Goal: Transaction & Acquisition: Subscribe to service/newsletter

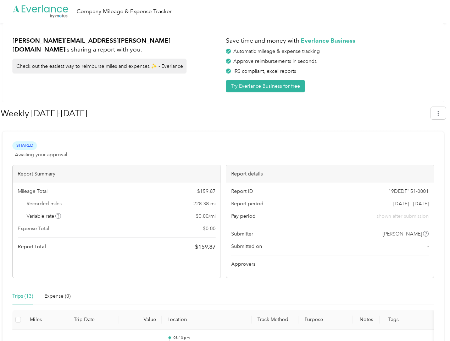
click at [226, 170] on div "Report details" at bounding box center [330, 173] width 208 height 17
click at [225, 11] on div ".cls-1 { fill: #00adee; } .cls-2 { fill: #fff; } .cls-3 { fill: #707372; } .cls…" at bounding box center [223, 11] width 447 height 23
click at [267, 86] on button "Try Everlance Business for free" at bounding box center [265, 86] width 79 height 12
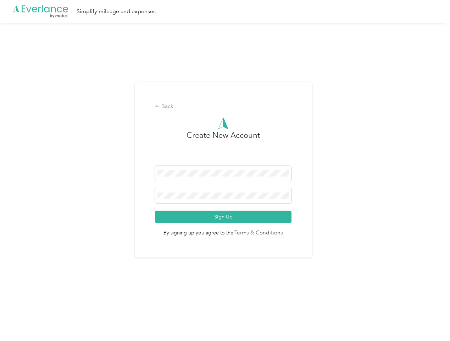
click at [215, 113] on div "Back Create New Account Sign Up By signing up you agree to the Terms & Conditio…" at bounding box center [223, 170] width 177 height 176
click at [442, 113] on div "Back Create New Account Sign Up By signing up you agree to the Terms & Conditio…" at bounding box center [223, 173] width 447 height 300
click at [59, 216] on div "Back Create New Account Sign Up By signing up you agree to the Terms & Conditio…" at bounding box center [223, 173] width 447 height 300
click at [280, 233] on link "Terms & Conditions" at bounding box center [258, 233] width 50 height 8
click at [23, 296] on div "Back Create New Account Sign Up By signing up you agree to the Terms & Conditio…" at bounding box center [223, 173] width 447 height 300
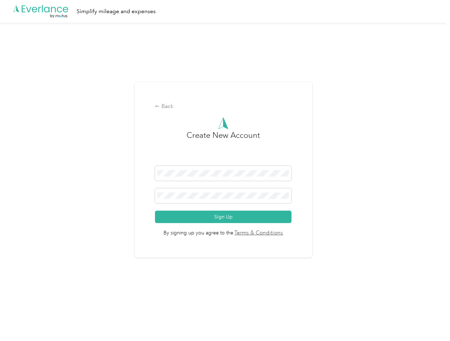
click at [57, 296] on div "Back Create New Account Sign Up By signing up you agree to the Terms & Conditio…" at bounding box center [223, 173] width 447 height 300
click at [18, 319] on div "Back Create New Account Sign Up By signing up you agree to the Terms & Conditio…" at bounding box center [223, 173] width 447 height 300
